Goal: Information Seeking & Learning: Check status

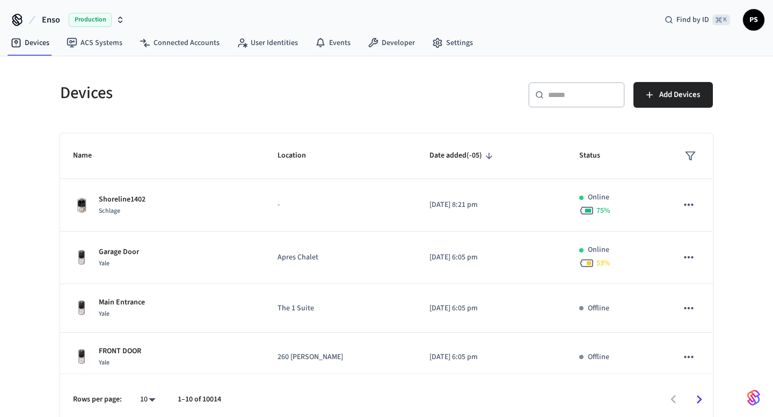
paste input "**********"
click at [574, 92] on input "text" at bounding box center [583, 95] width 70 height 11
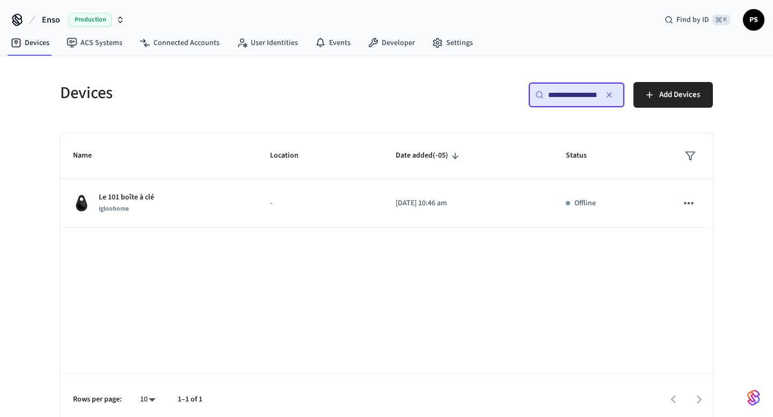
scroll to position [0, 79]
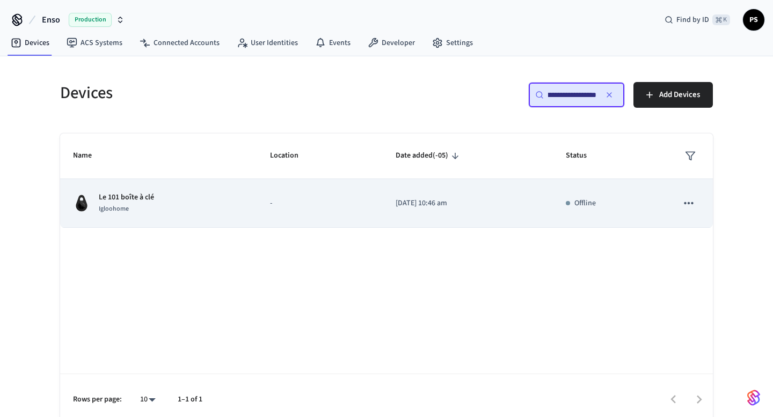
type input "**********"
click at [108, 198] on p "Le 101 boîte à clé" at bounding box center [126, 197] width 55 height 11
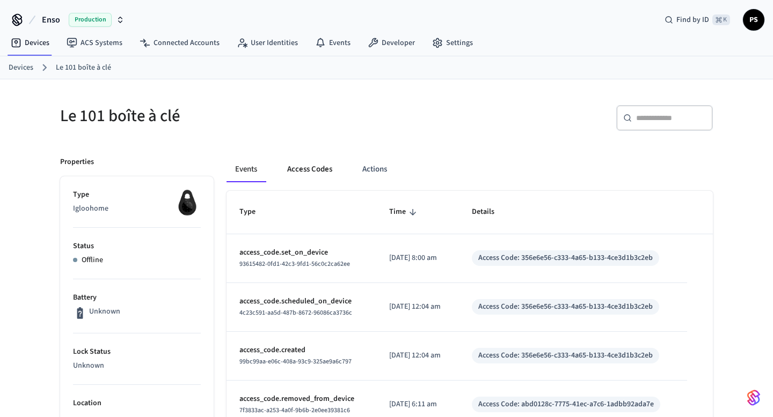
click at [314, 172] on button "Access Codes" at bounding box center [309, 170] width 62 height 26
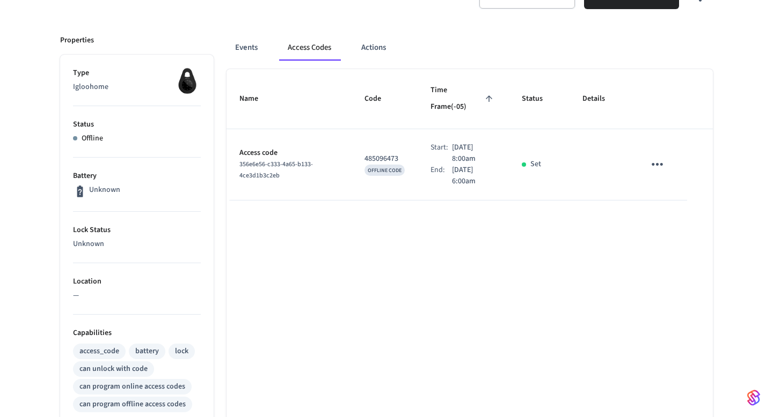
scroll to position [88, 0]
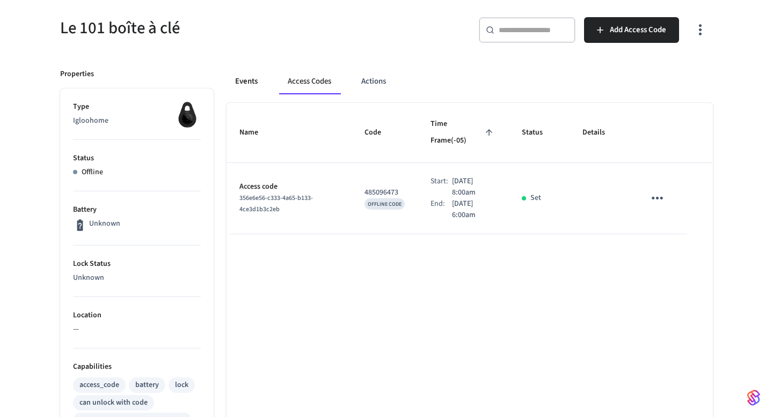
click at [249, 79] on button "Events" at bounding box center [246, 82] width 40 height 26
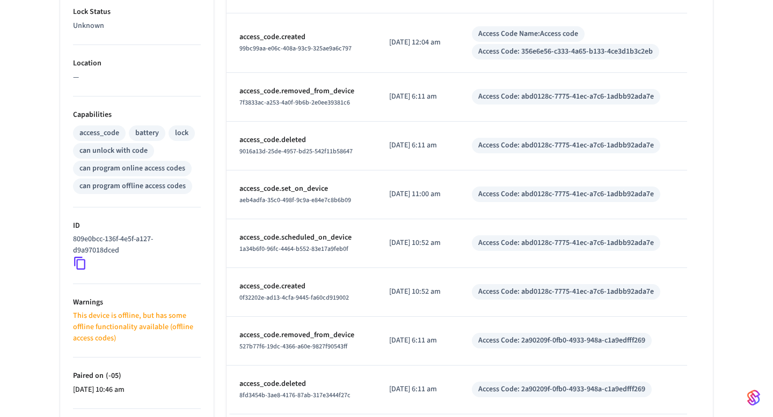
scroll to position [435, 0]
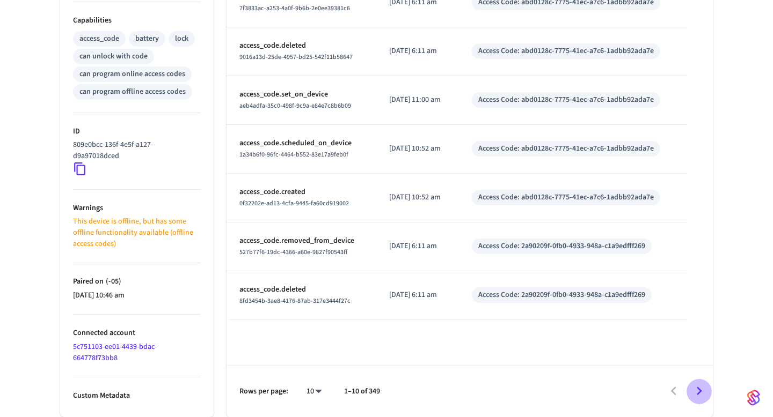
click at [696, 389] on icon "Go to next page" at bounding box center [698, 391] width 17 height 17
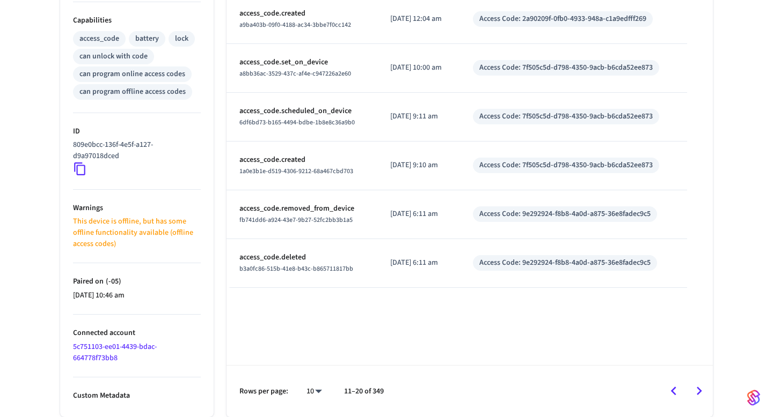
click at [677, 388] on icon "Go to previous page" at bounding box center [673, 391] width 17 height 17
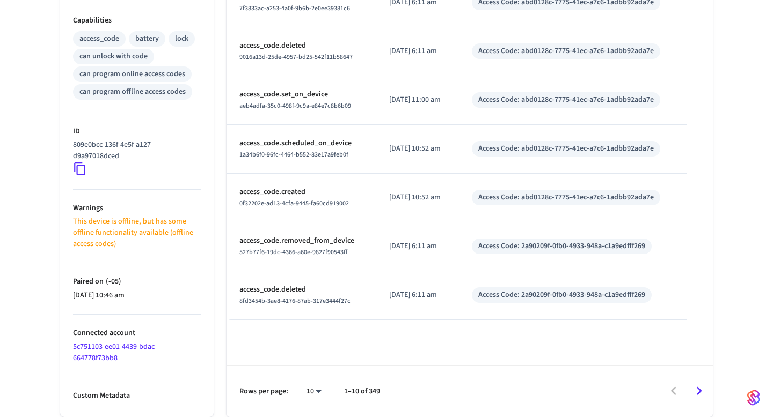
click at [699, 390] on icon "Go to next page" at bounding box center [698, 391] width 5 height 9
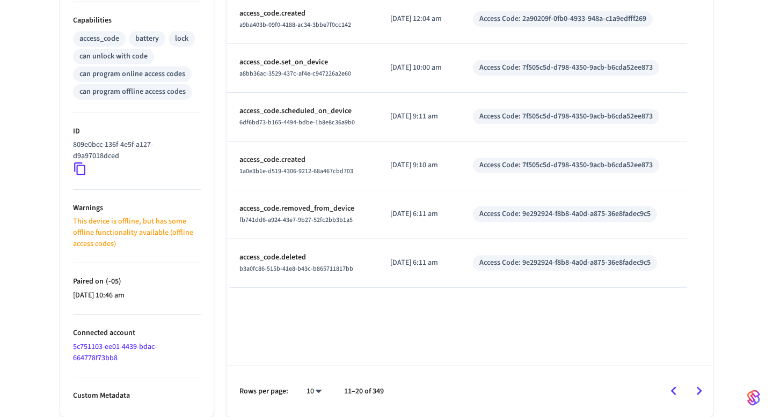
click at [315, 374] on li "100" at bounding box center [310, 386] width 28 height 28
type input "***"
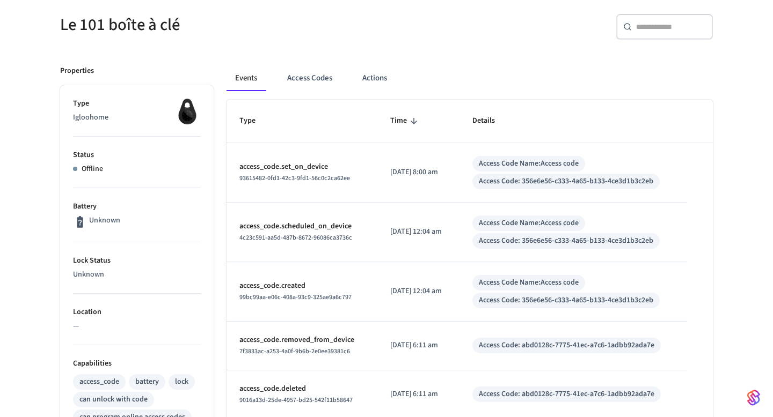
scroll to position [0, 0]
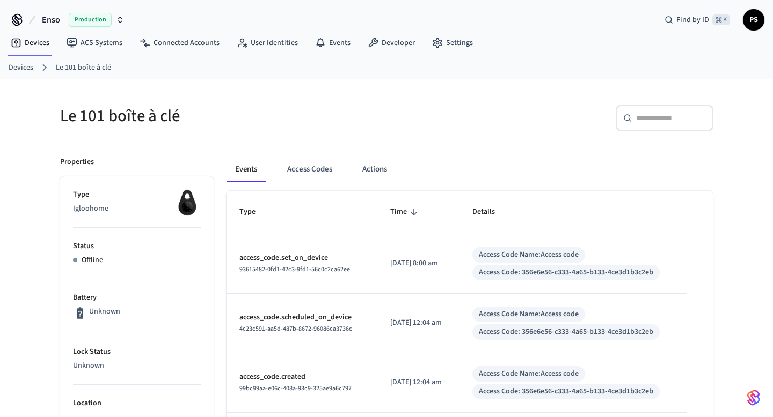
click at [409, 215] on icon "sticky table" at bounding box center [414, 213] width 10 height 10
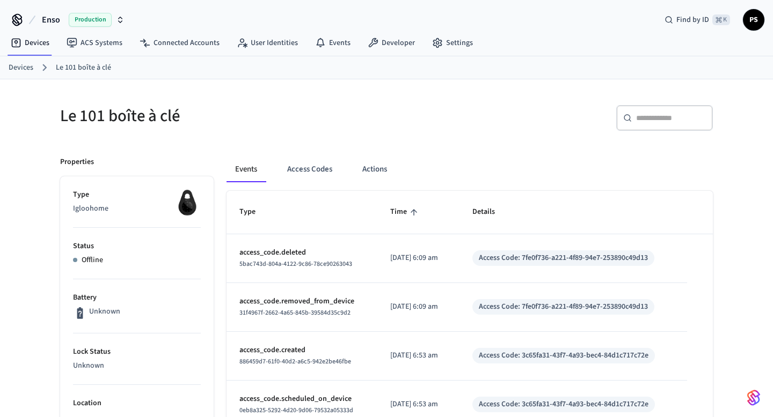
click at [409, 215] on icon "sticky table" at bounding box center [414, 213] width 10 height 10
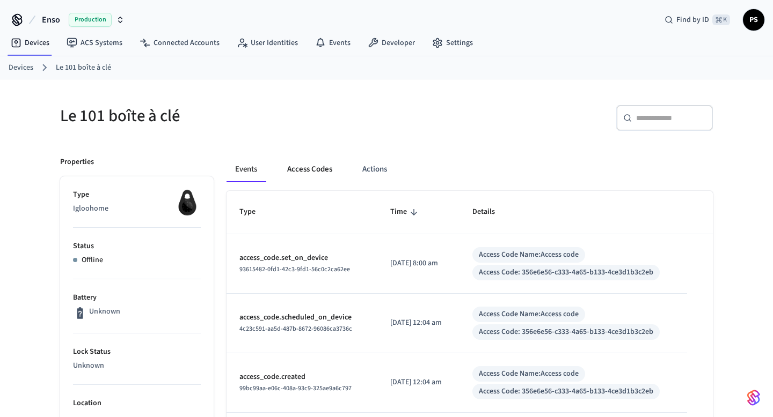
click at [324, 163] on button "Access Codes" at bounding box center [309, 170] width 62 height 26
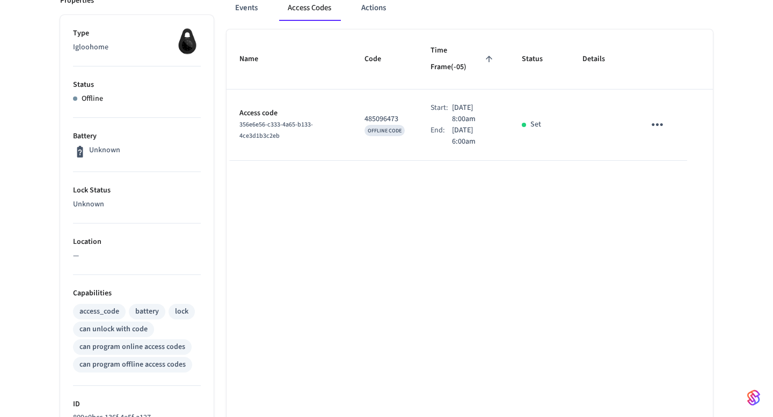
scroll to position [435, 0]
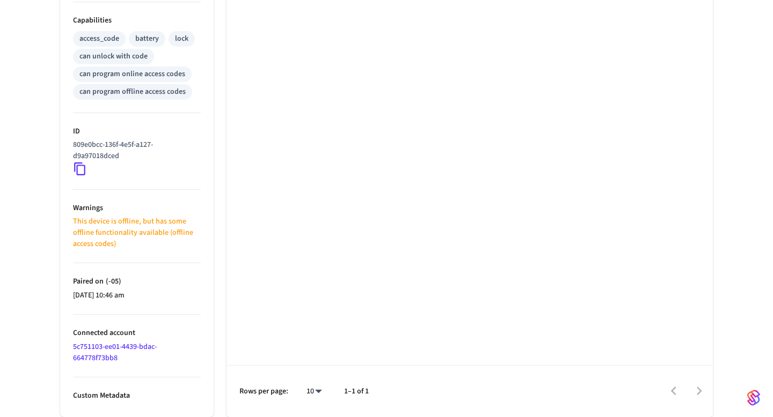
click at [95, 352] on link "5c751103-ee01-4439-bdac-664778f73bb8" at bounding box center [115, 353] width 84 height 22
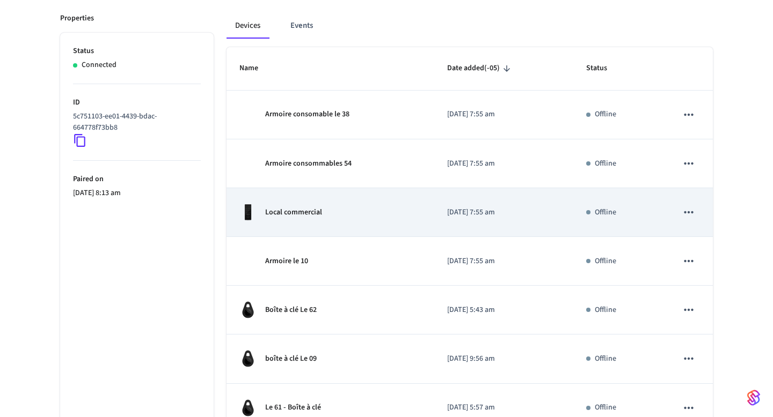
scroll to position [160, 0]
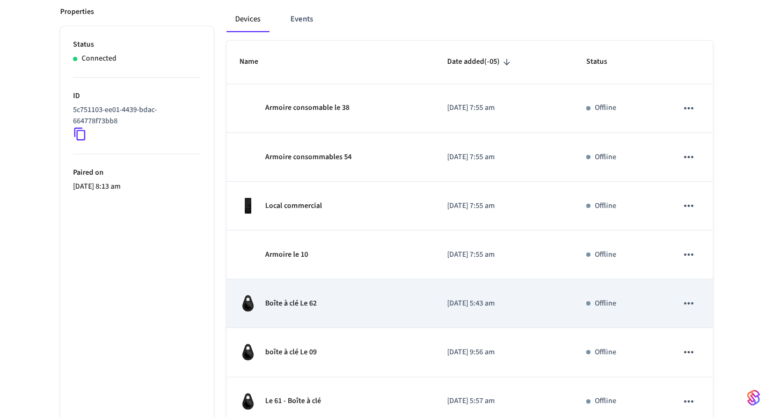
click at [310, 305] on p "Boîte à clé Le 62" at bounding box center [291, 303] width 52 height 11
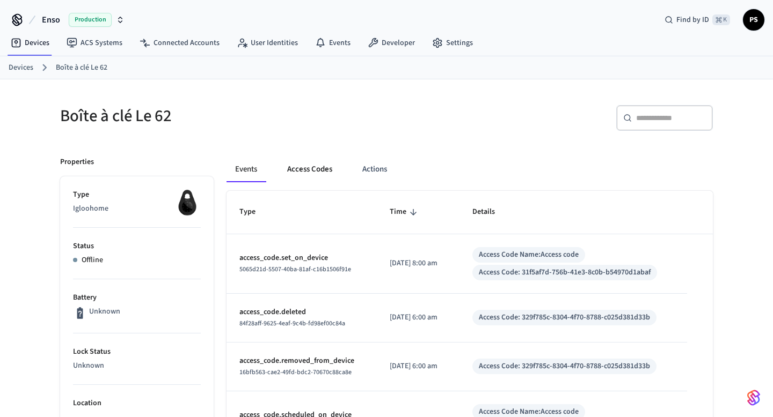
click at [297, 173] on button "Access Codes" at bounding box center [309, 170] width 62 height 26
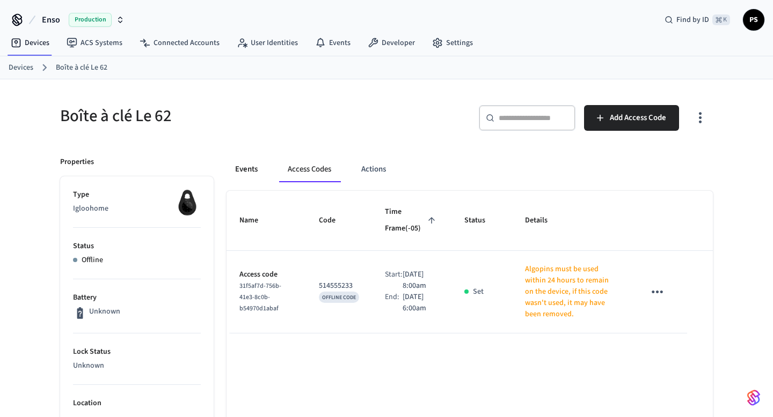
click at [250, 167] on button "Events" at bounding box center [246, 170] width 40 height 26
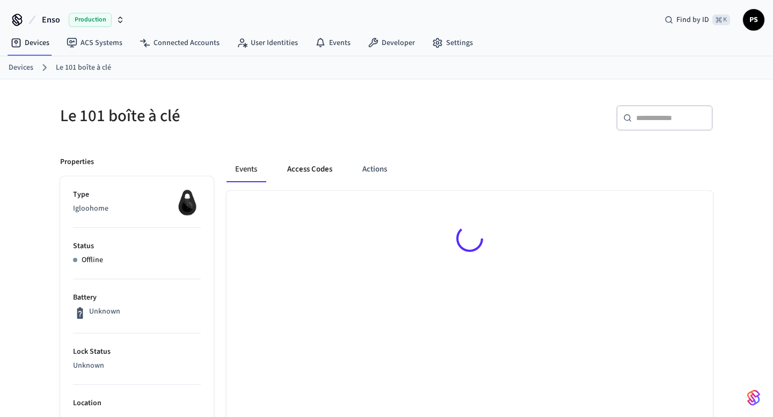
click at [319, 174] on button "Access Codes" at bounding box center [309, 170] width 62 height 26
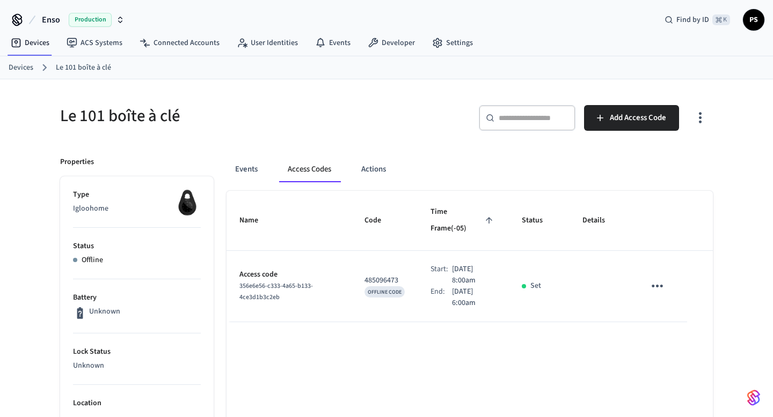
click at [270, 281] on div "356e6e56-c333-4a65-b133-4ce3d1b3c2eb" at bounding box center [288, 292] width 99 height 23
copy span "356e6e56-c333-4a65-b133-4ce3d1b3c2eb"
click at [242, 178] on button "Events" at bounding box center [246, 170] width 40 height 26
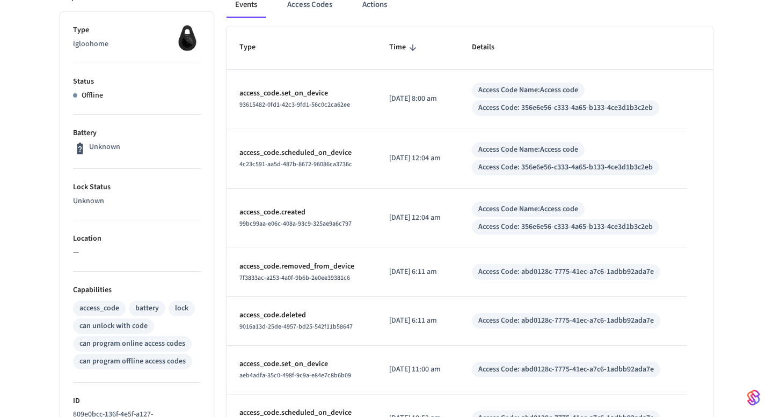
scroll to position [168, 0]
